Goal: Task Accomplishment & Management: Manage account settings

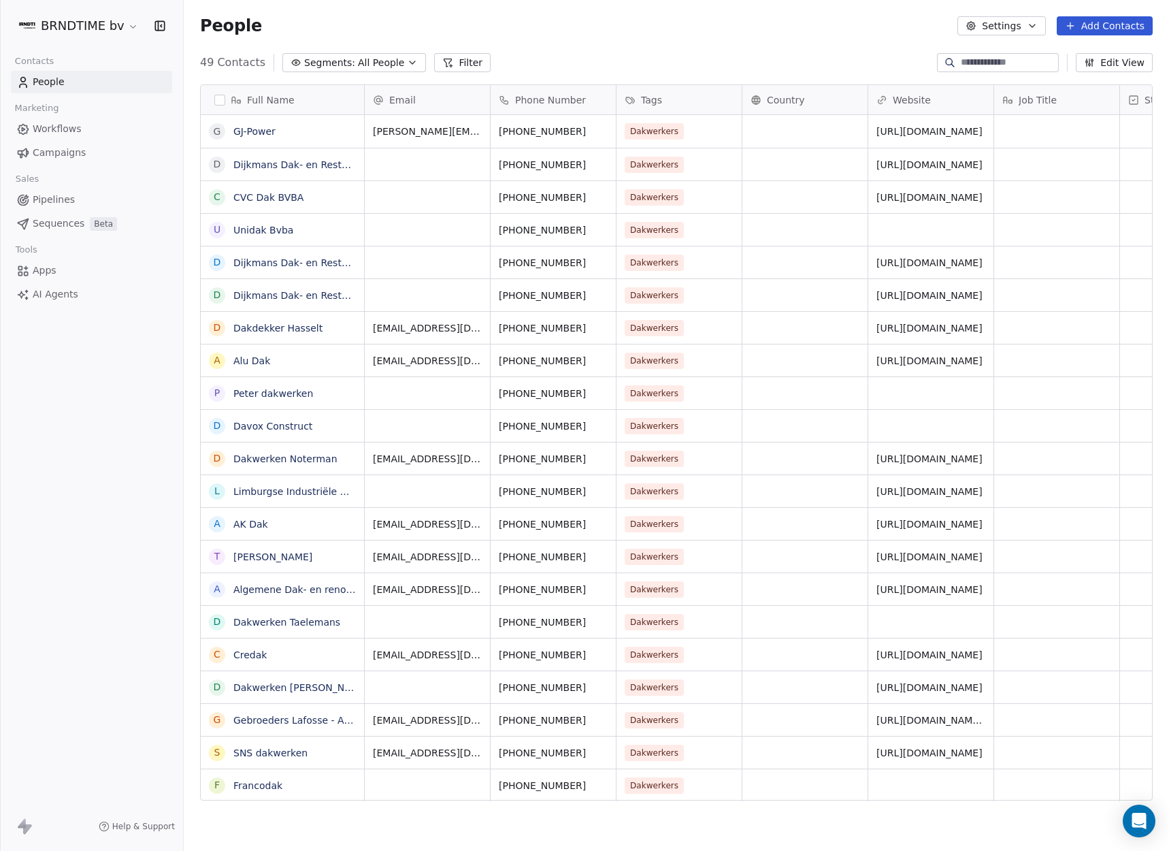
scroll to position [738, 975]
click at [59, 81] on span "People" at bounding box center [49, 82] width 32 height 14
click at [77, 24] on html "BRNDTIME bv Contacts People Marketing Workflows Campaigns Sales Pipelines Seque…" at bounding box center [584, 425] width 1169 height 851
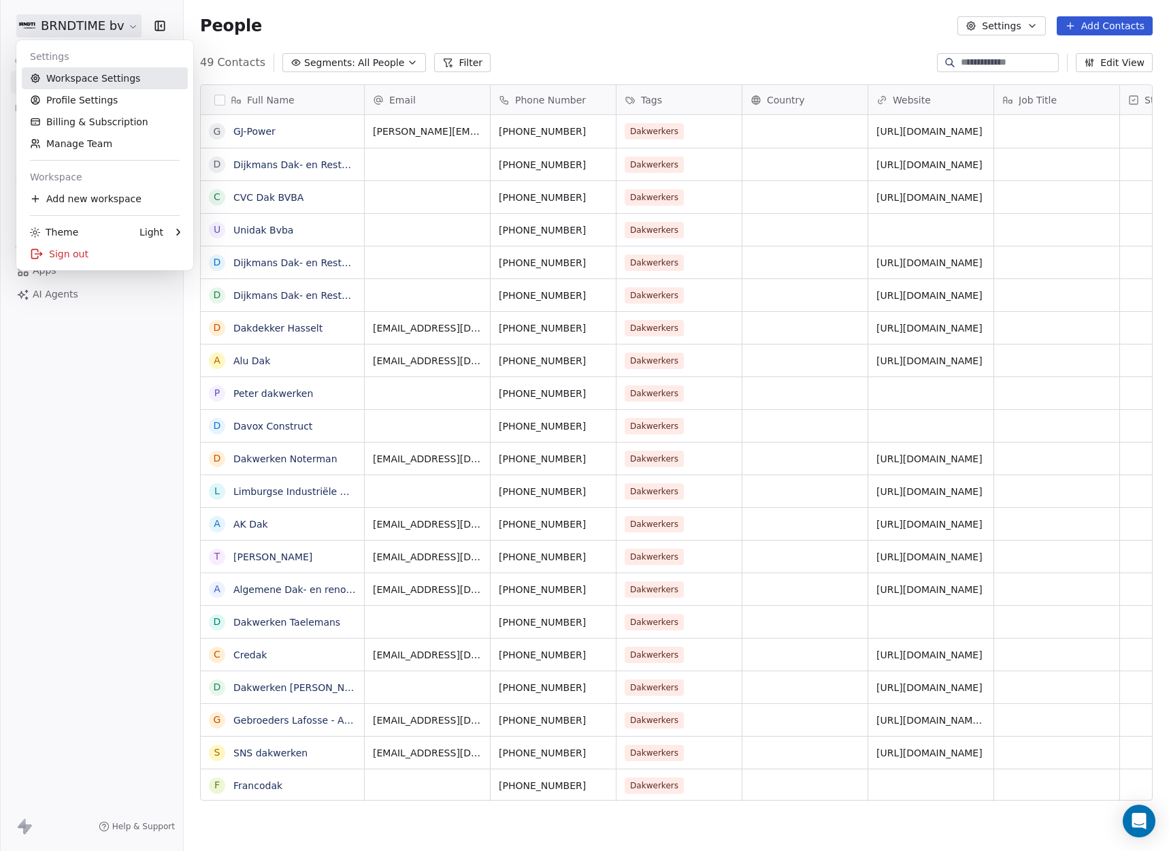
click at [118, 78] on link "Workspace Settings" at bounding box center [105, 78] width 166 height 22
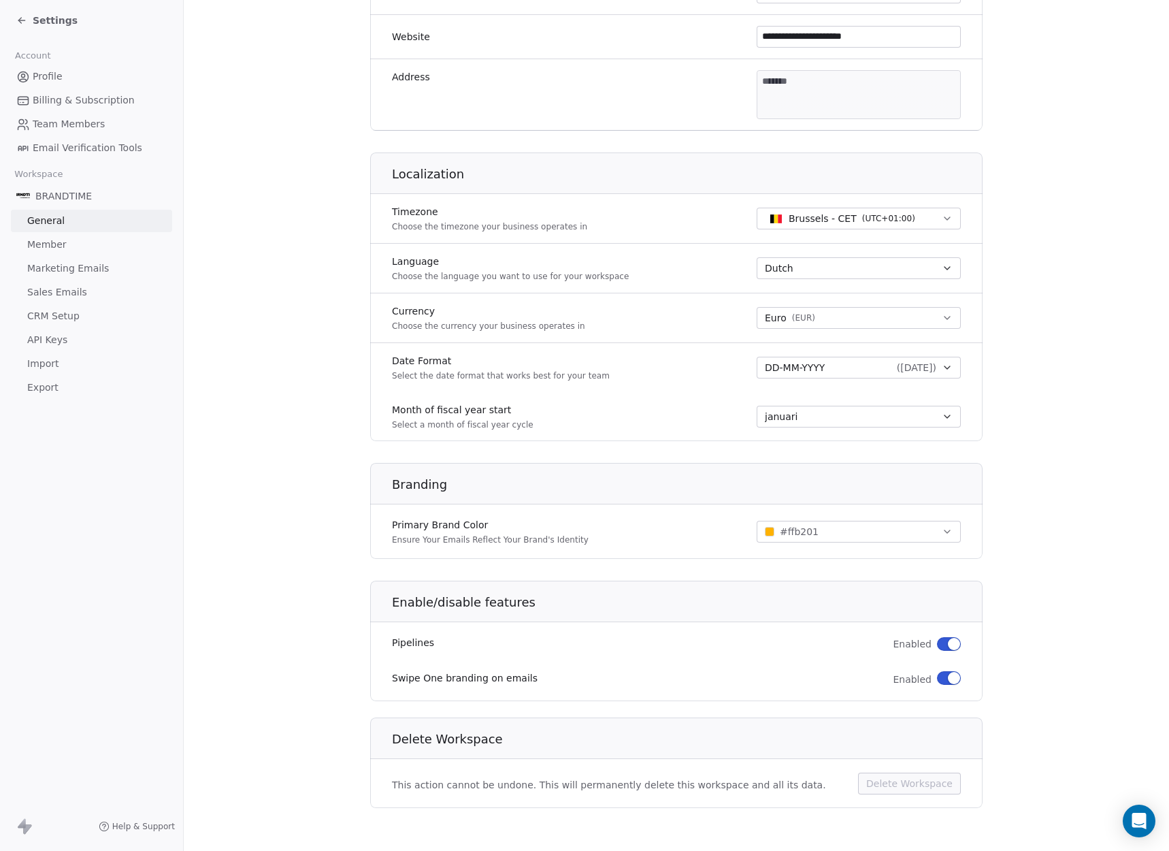
scroll to position [423, 0]
click at [80, 125] on span "Team Members" at bounding box center [69, 124] width 72 height 14
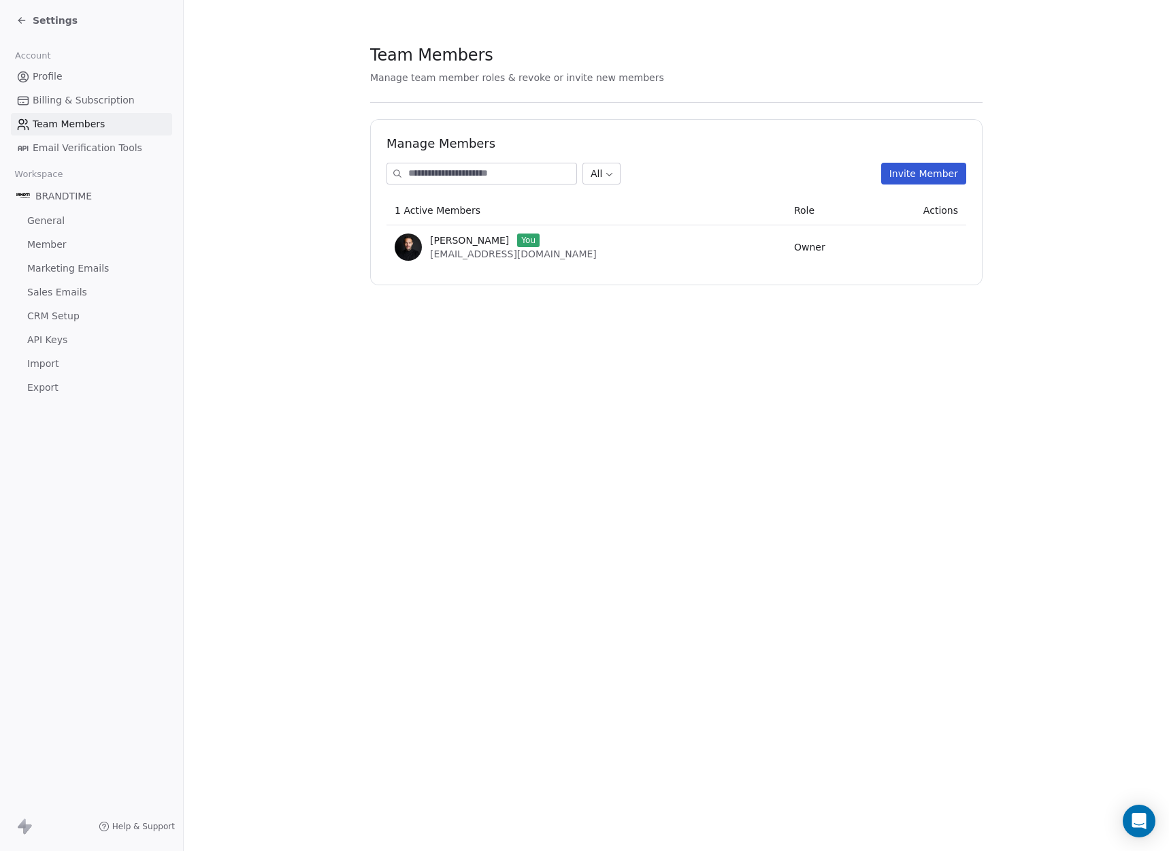
click at [923, 178] on button "Invite Member" at bounding box center [923, 174] width 85 height 22
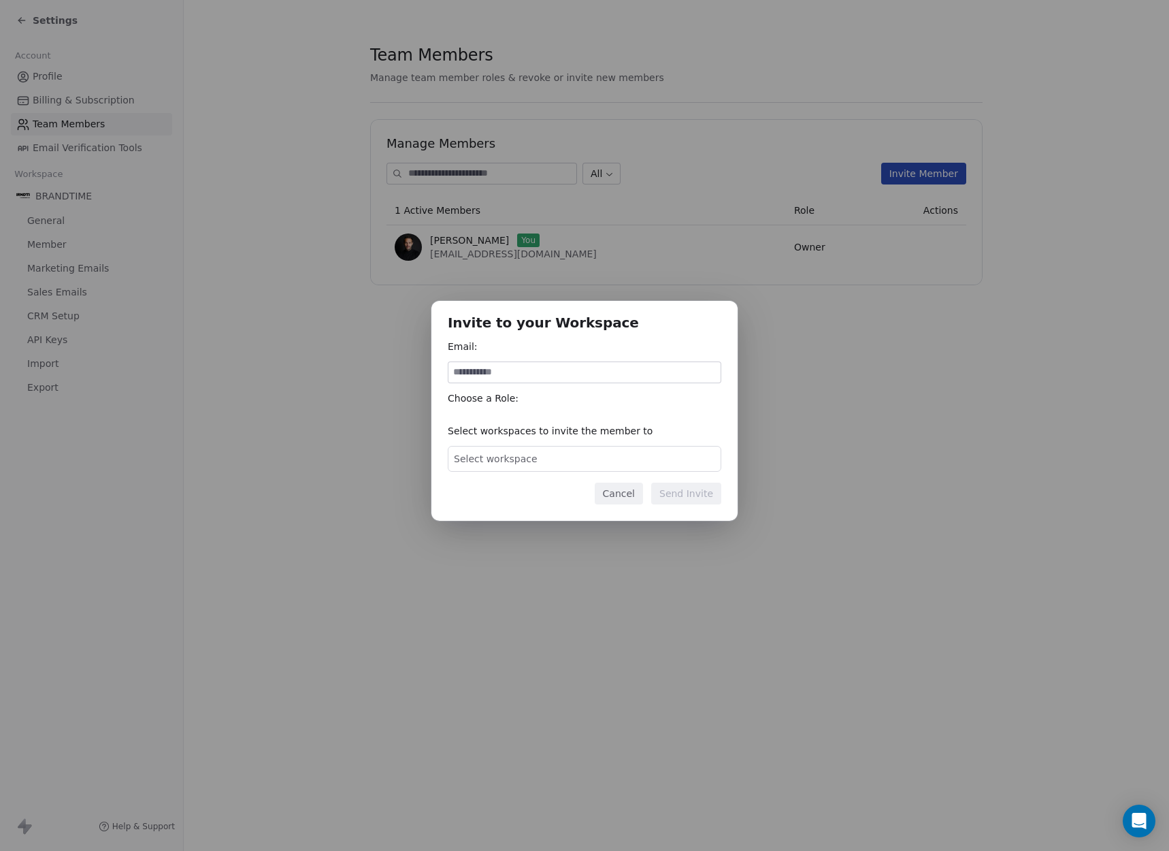
click at [548, 367] on input at bounding box center [584, 372] width 272 height 20
type input "**********"
click at [566, 455] on div "Select workspace" at bounding box center [585, 459] width 274 height 26
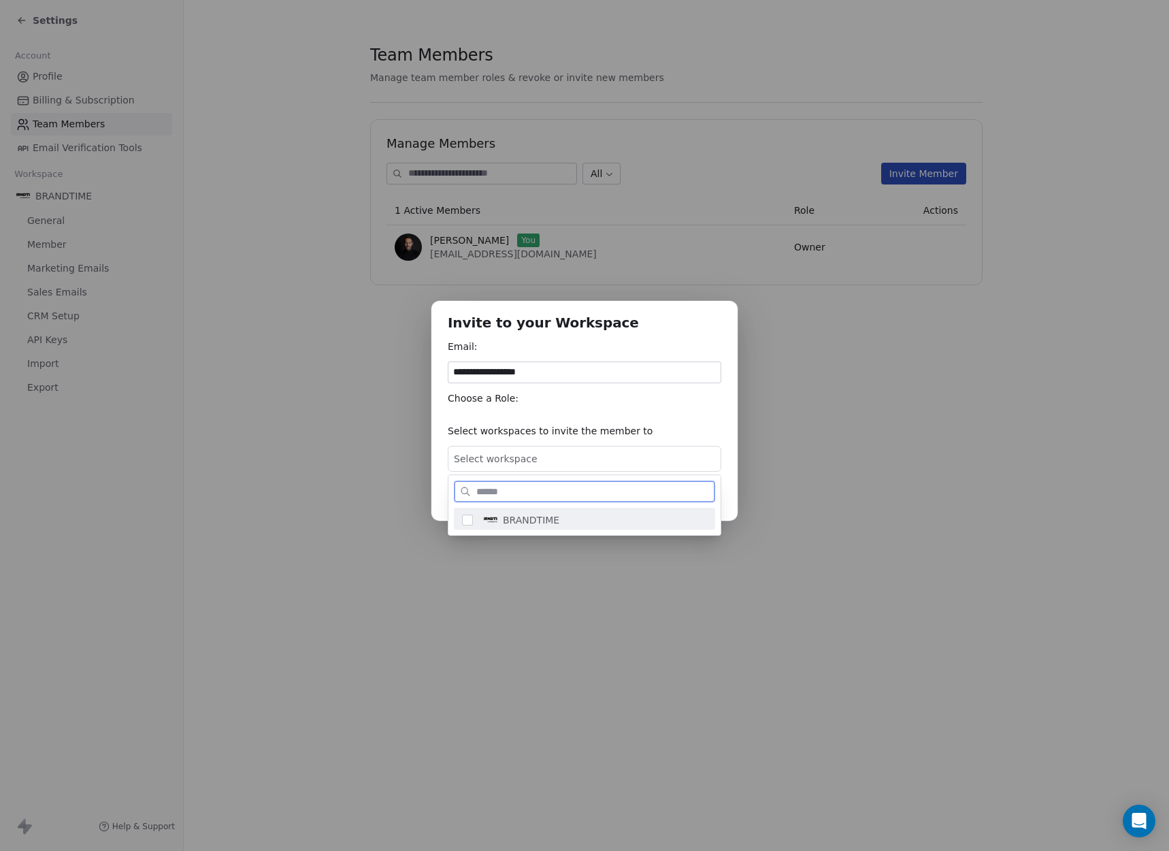
click at [465, 517] on button "Suggestions" at bounding box center [467, 519] width 11 height 11
drag, startPoint x: 687, startPoint y: 437, endPoint x: 692, endPoint y: 423, distance: 15.1
click at [687, 436] on div "**********" at bounding box center [584, 425] width 1169 height 293
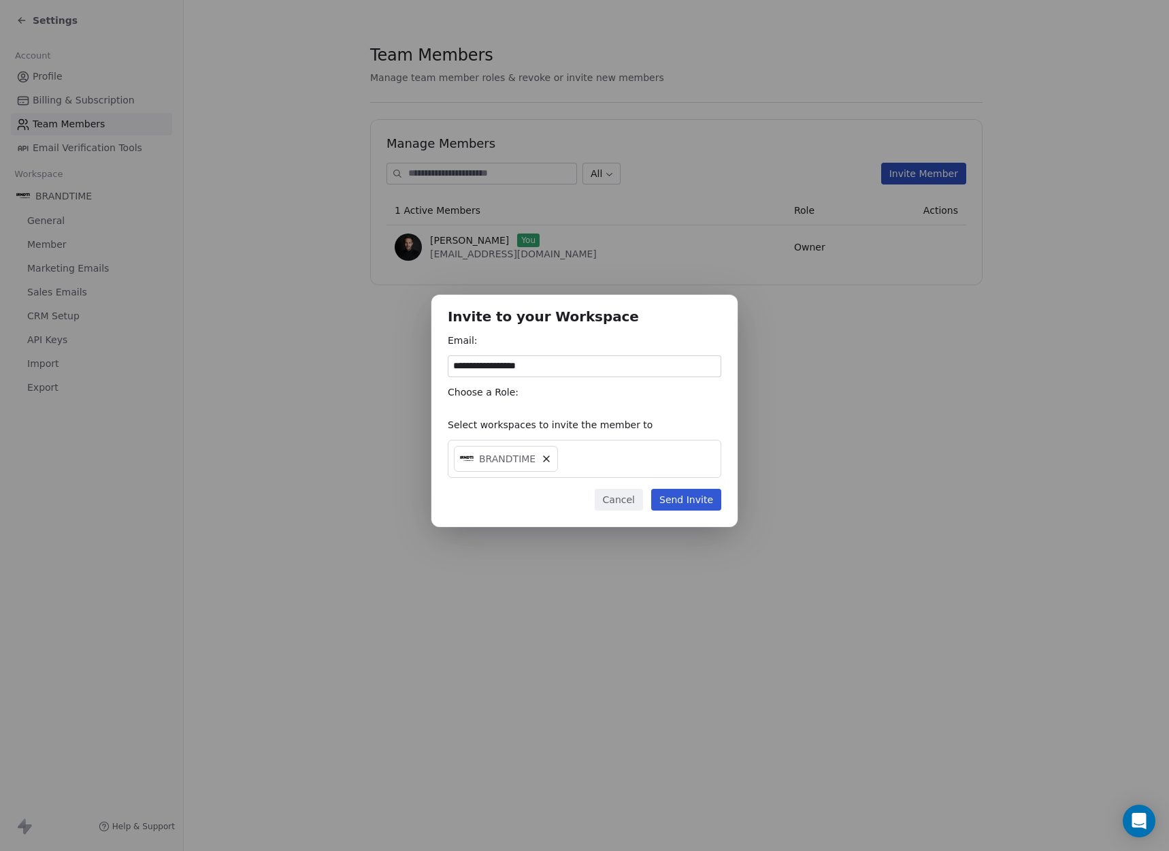
click at [683, 499] on button "Send Invite" at bounding box center [686, 500] width 70 height 22
